Goal: Task Accomplishment & Management: Use online tool/utility

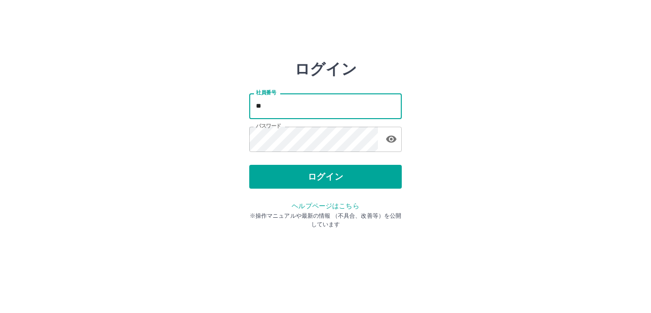
type input "*"
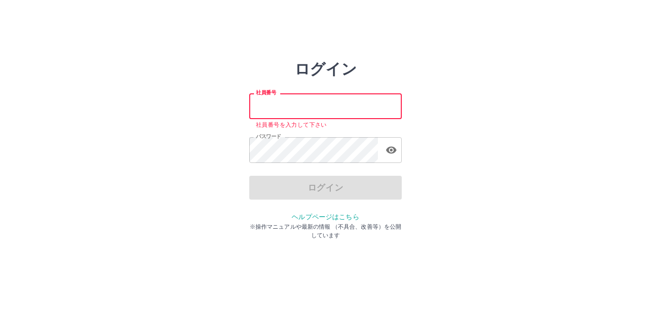
type input "*******"
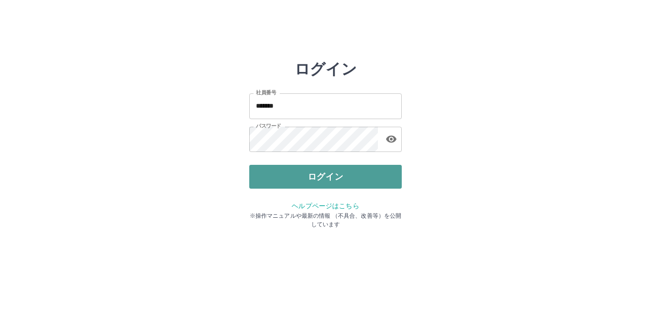
click at [390, 183] on button "ログイン" at bounding box center [325, 177] width 153 height 24
click at [390, 183] on div "ログイン 社員番号 ******* 社員番号 パスワード パスワード ログイン ヘルプページはこちら ※操作マニュアルや最新の情報 （不具合、改善等）を公開し…" at bounding box center [325, 136] width 153 height 153
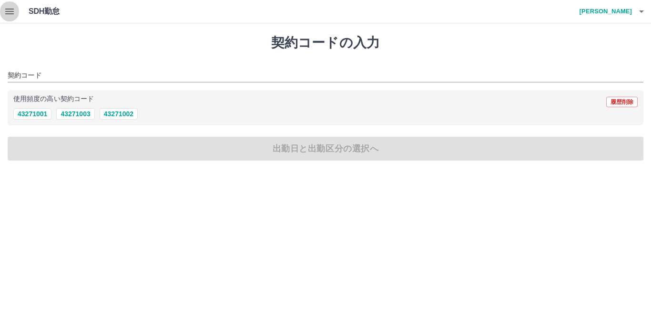
click at [7, 15] on icon "button" at bounding box center [9, 11] width 11 height 11
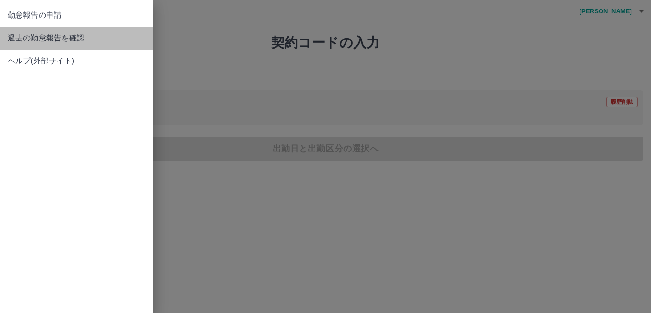
click at [49, 37] on span "過去の勤怠報告を確認" at bounding box center [76, 37] width 137 height 11
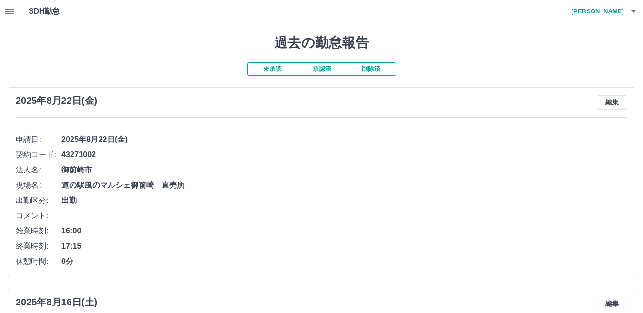
click at [275, 72] on button "未承認" at bounding box center [272, 68] width 50 height 13
click at [323, 71] on button "承認済" at bounding box center [322, 68] width 50 height 13
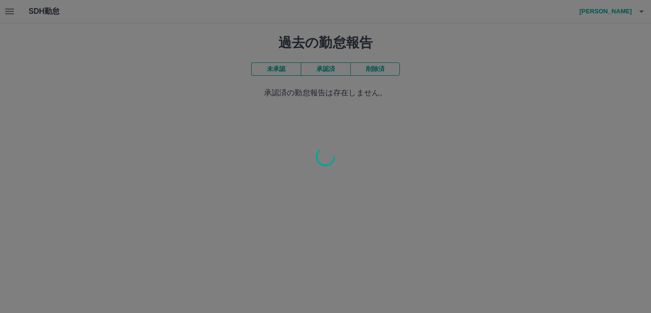
click at [323, 71] on div at bounding box center [325, 156] width 651 height 313
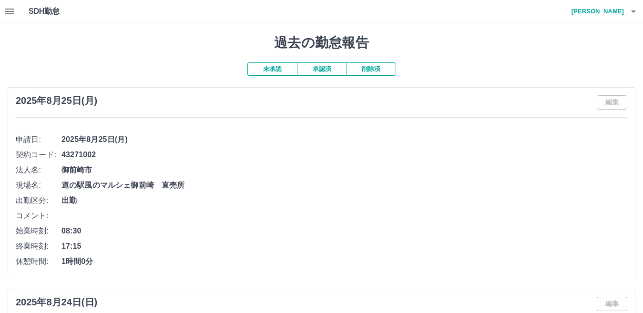
click at [272, 71] on button "未承認" at bounding box center [272, 68] width 50 height 13
click at [632, 10] on icon "button" at bounding box center [633, 11] width 11 height 11
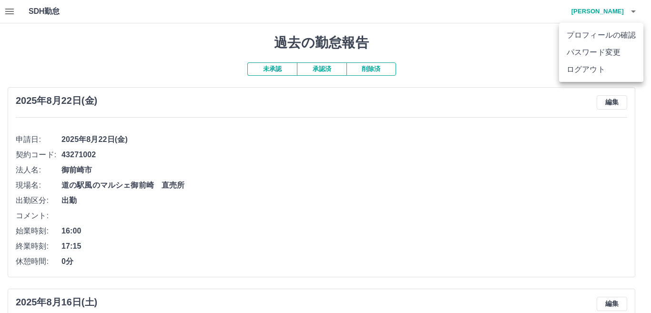
click at [589, 76] on li "ログアウト" at bounding box center [601, 69] width 84 height 17
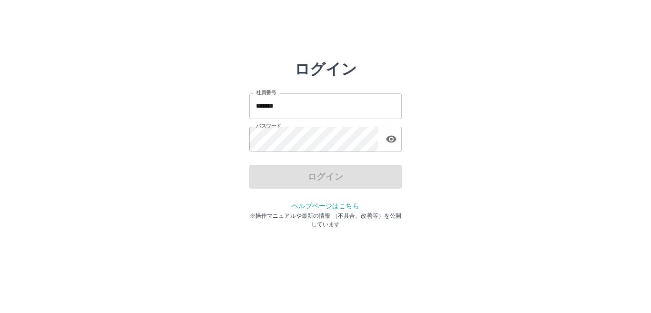
click at [360, 101] on input "*******" at bounding box center [325, 105] width 153 height 25
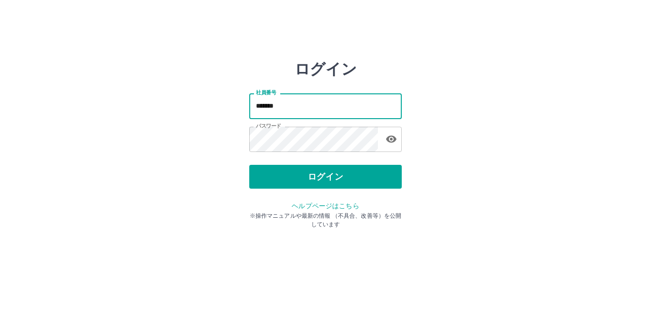
type input "*******"
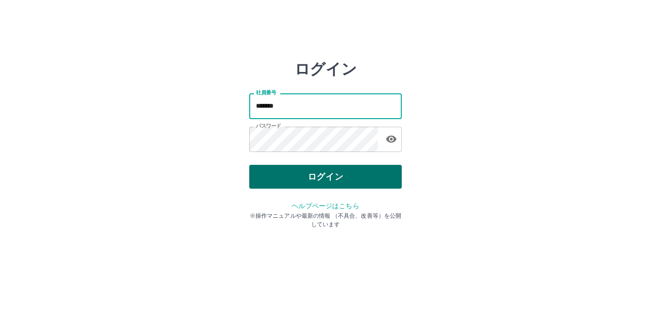
click at [378, 177] on button "ログイン" at bounding box center [325, 177] width 153 height 24
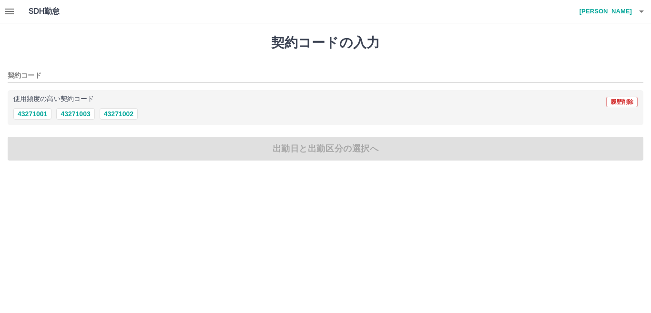
click at [8, 10] on icon "button" at bounding box center [9, 11] width 11 height 11
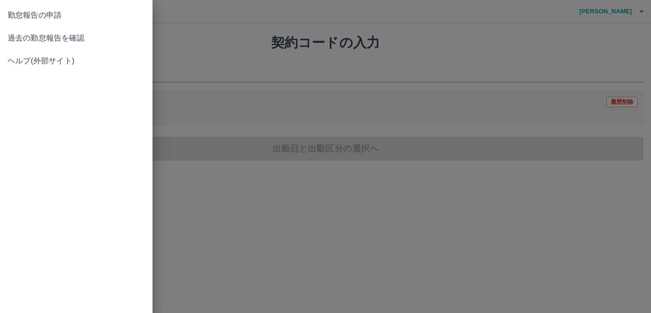
click at [47, 43] on span "過去の勤怠報告を確認" at bounding box center [76, 37] width 137 height 11
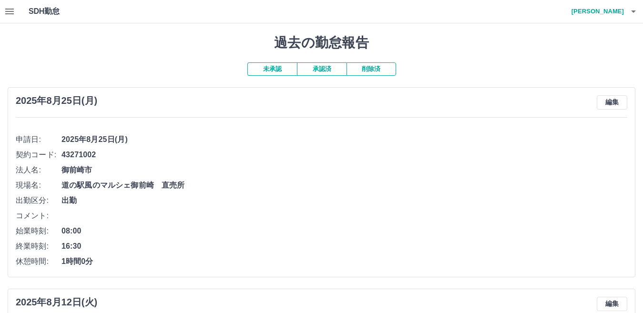
click at [324, 71] on button "承認済" at bounding box center [322, 68] width 50 height 13
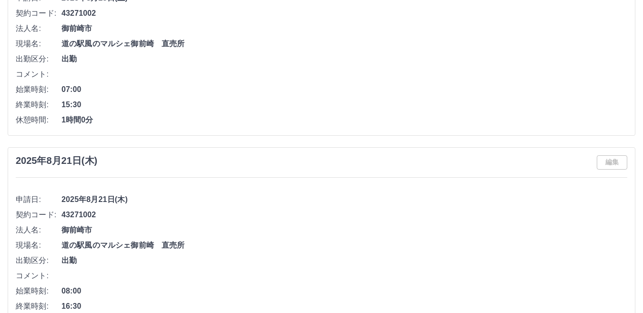
scroll to position [429, 0]
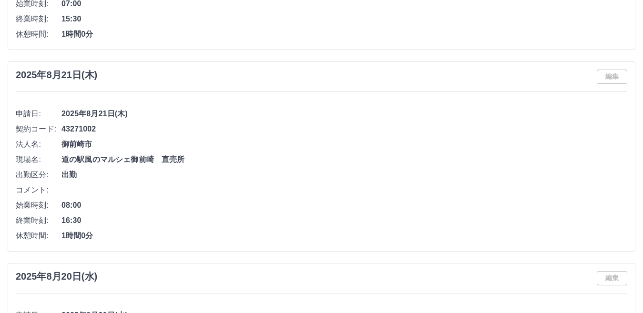
click at [453, 233] on span "1時間0分" at bounding box center [344, 235] width 566 height 11
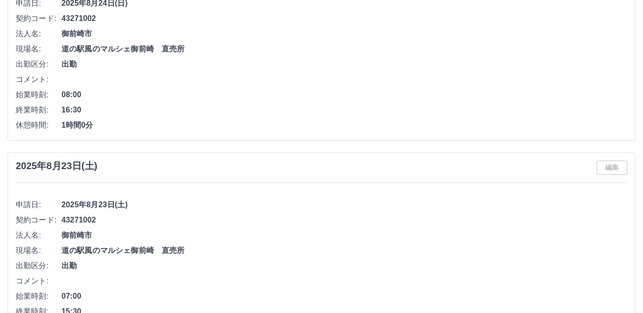
scroll to position [117, 0]
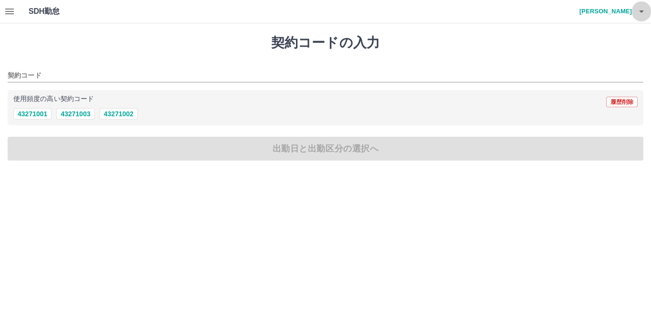
click at [645, 14] on icon "button" at bounding box center [641, 11] width 11 height 11
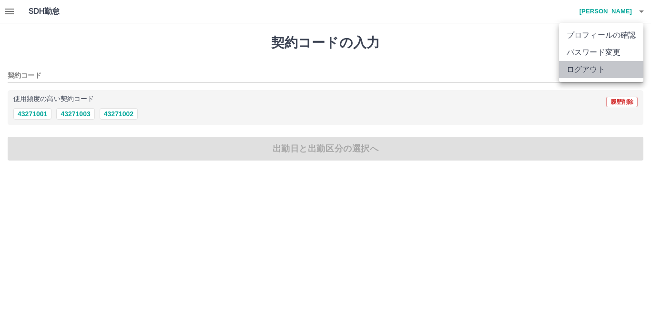
click at [616, 72] on li "ログアウト" at bounding box center [601, 69] width 84 height 17
